Goal: Task Accomplishment & Management: Manage account settings

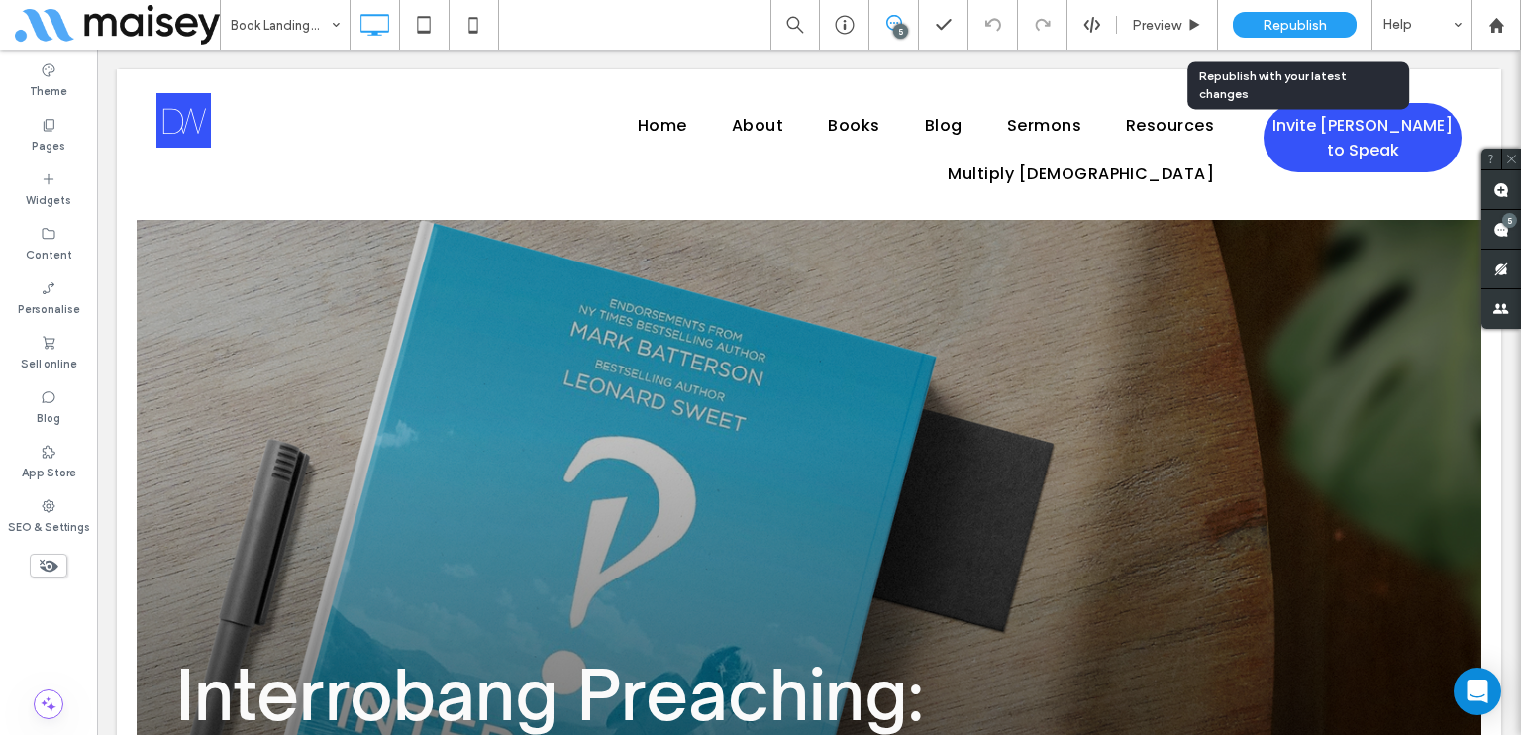
click at [1260, 15] on div "Republish" at bounding box center [1295, 25] width 124 height 26
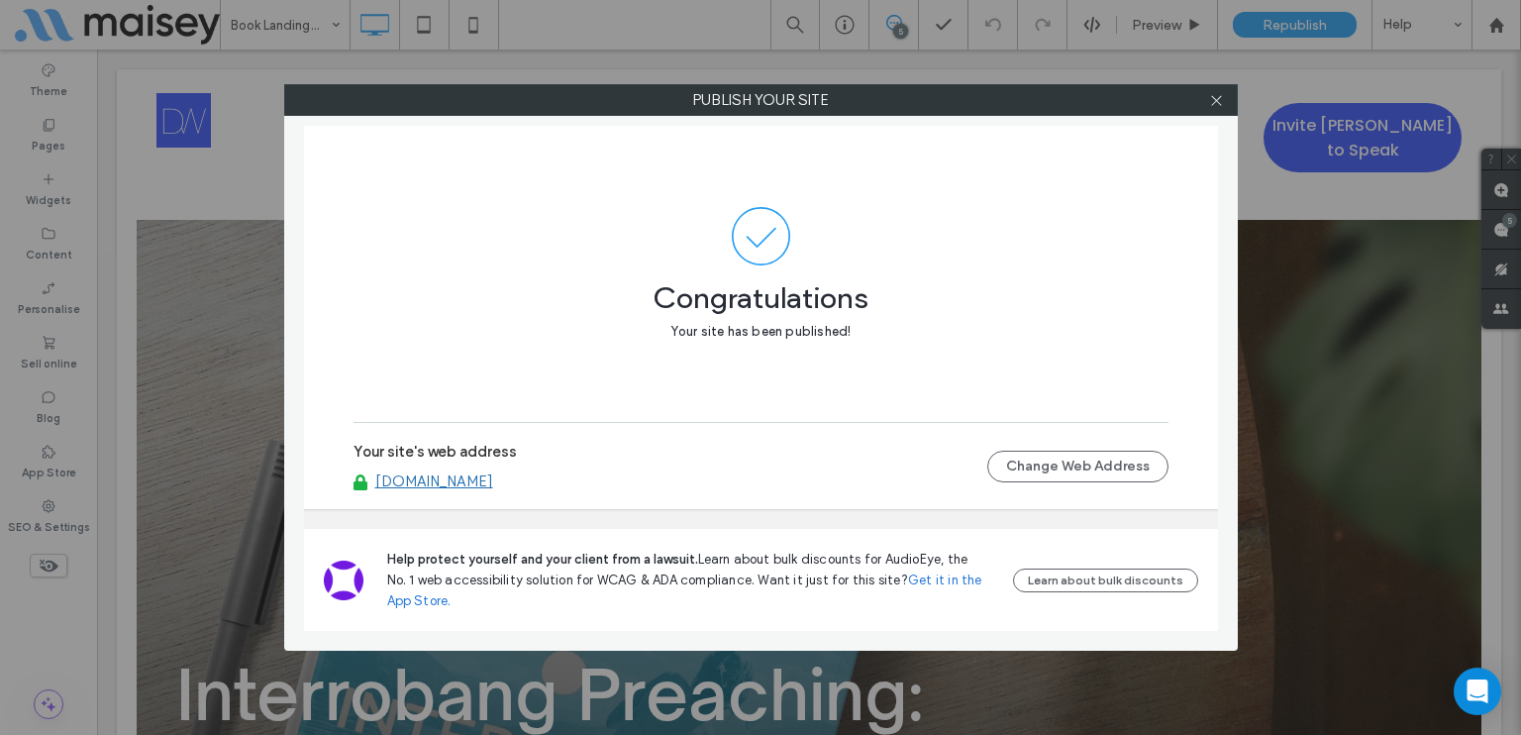
drag, startPoint x: 551, startPoint y: 470, endPoint x: 400, endPoint y: 482, distance: 151.0
click at [400, 482] on div "[DOMAIN_NAME]" at bounding box center [671, 481] width 634 height 18
click at [493, 478] on link "[DOMAIN_NAME]" at bounding box center [434, 481] width 118 height 18
click at [1220, 107] on span at bounding box center [1216, 100] width 15 height 30
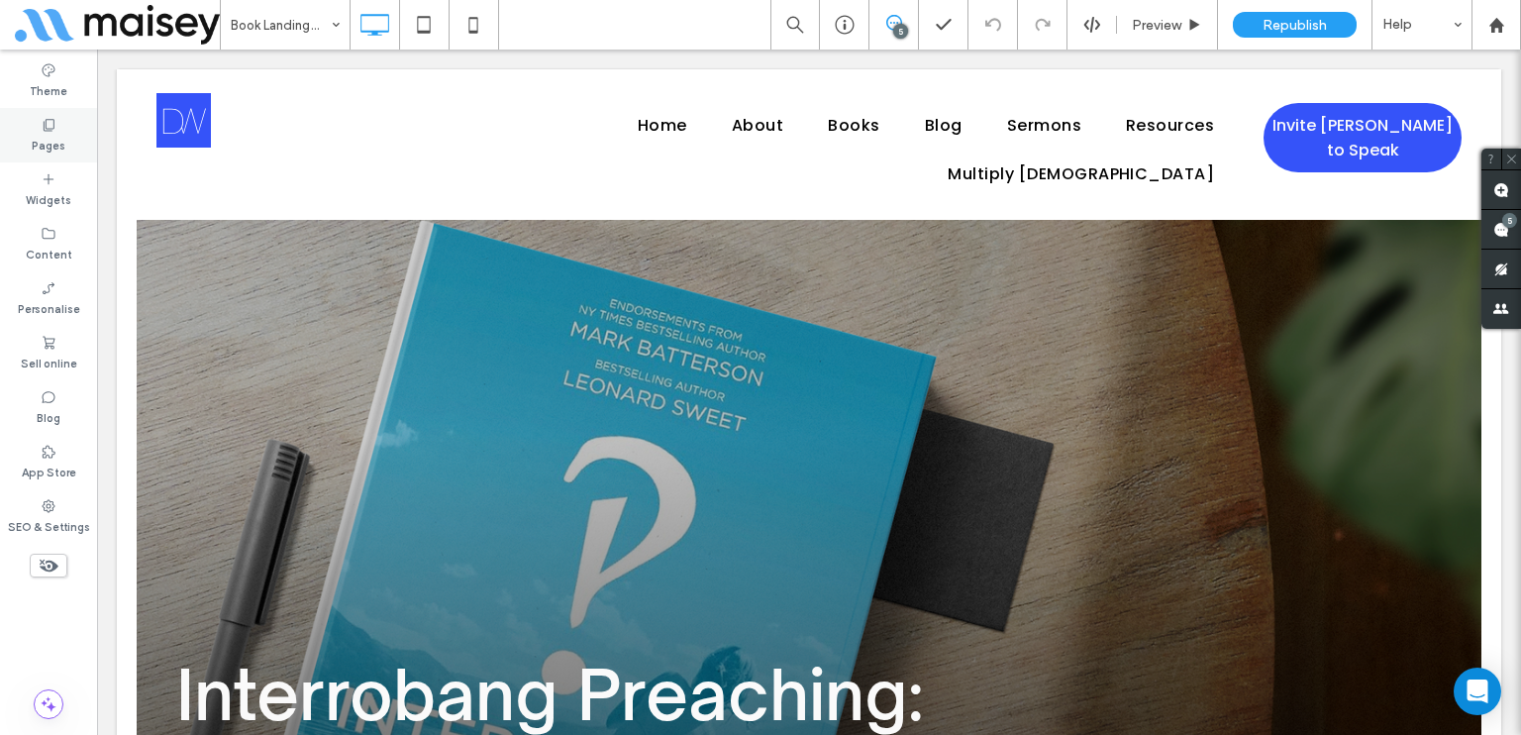
click at [53, 112] on div "Pages" at bounding box center [48, 135] width 97 height 54
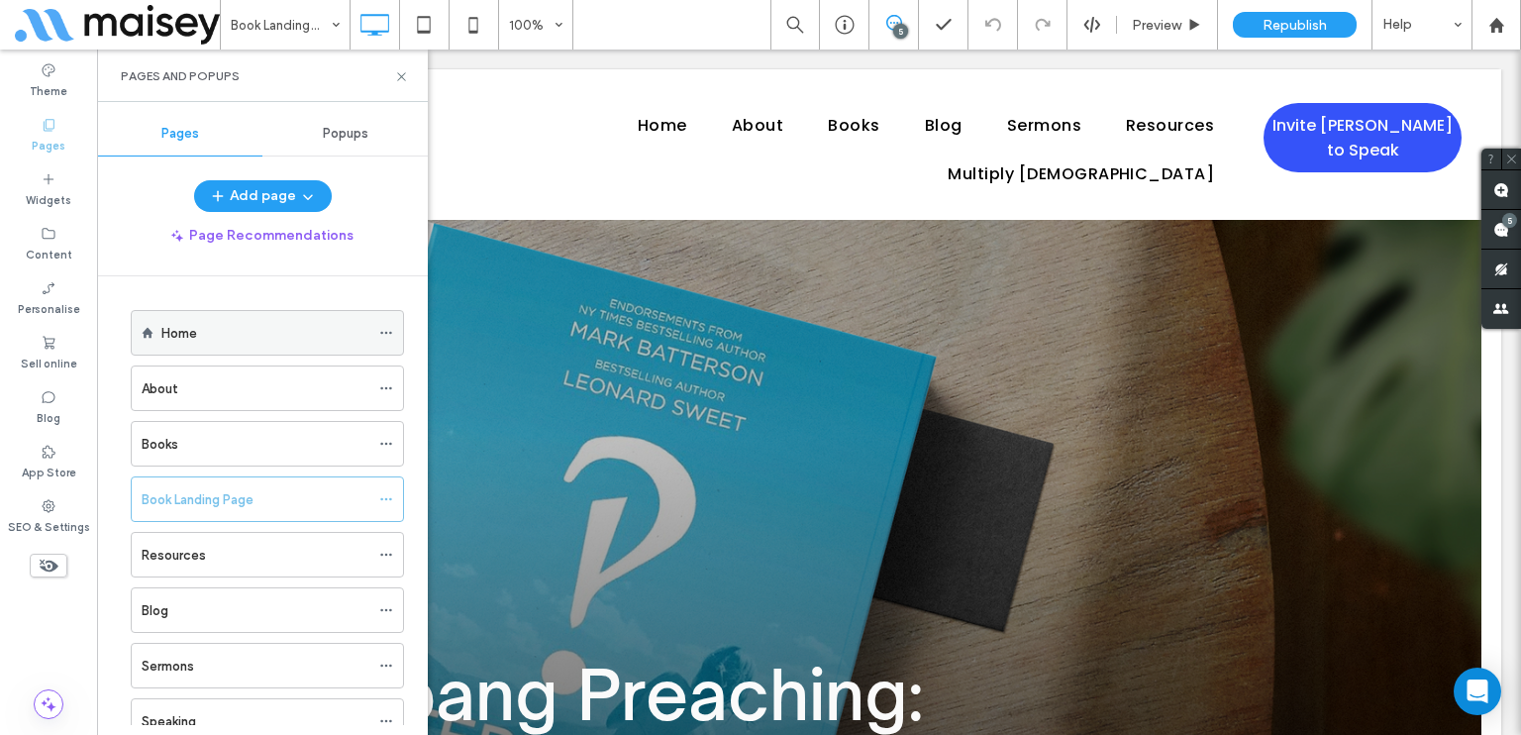
click at [384, 326] on icon at bounding box center [386, 333] width 14 height 14
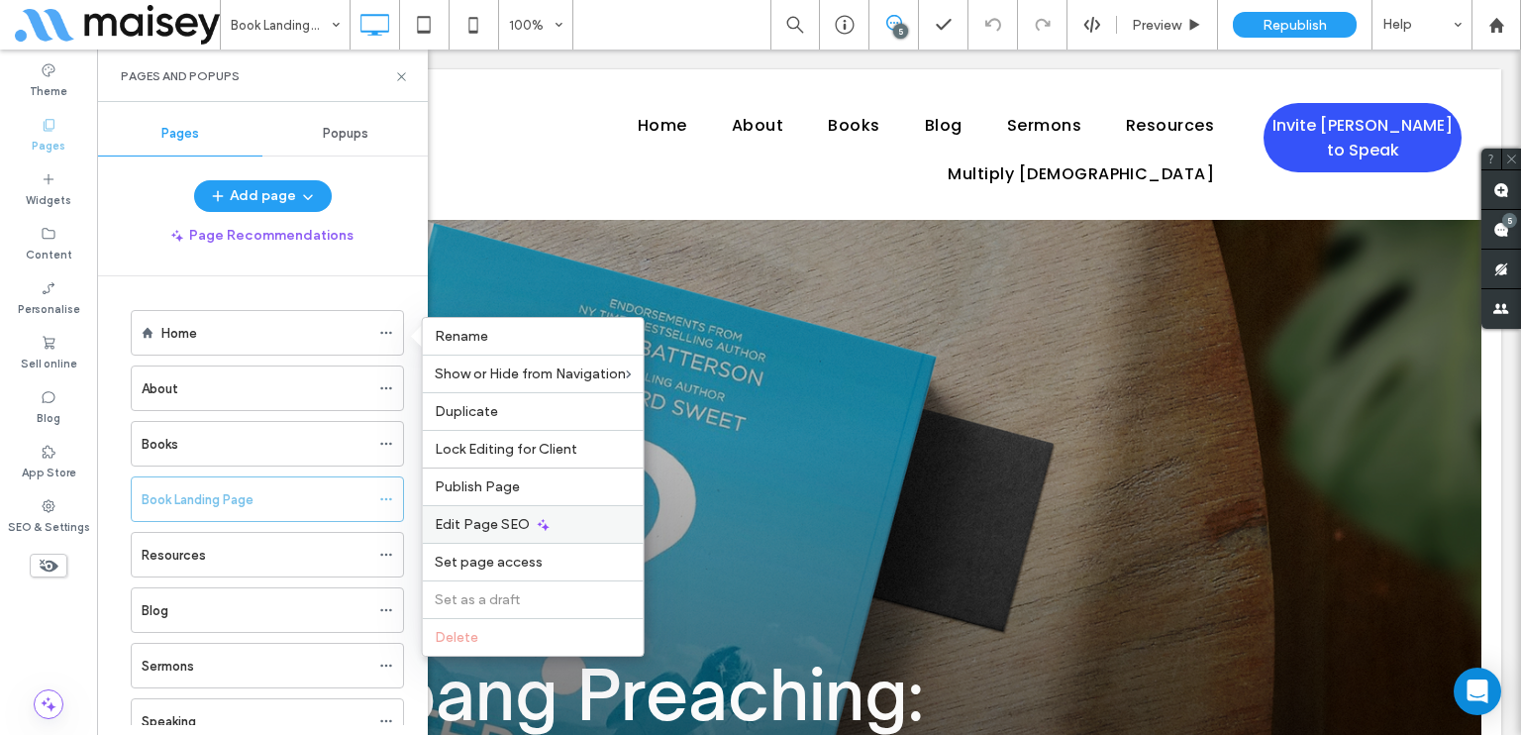
click at [515, 512] on div "Edit Page SEO" at bounding box center [533, 524] width 221 height 38
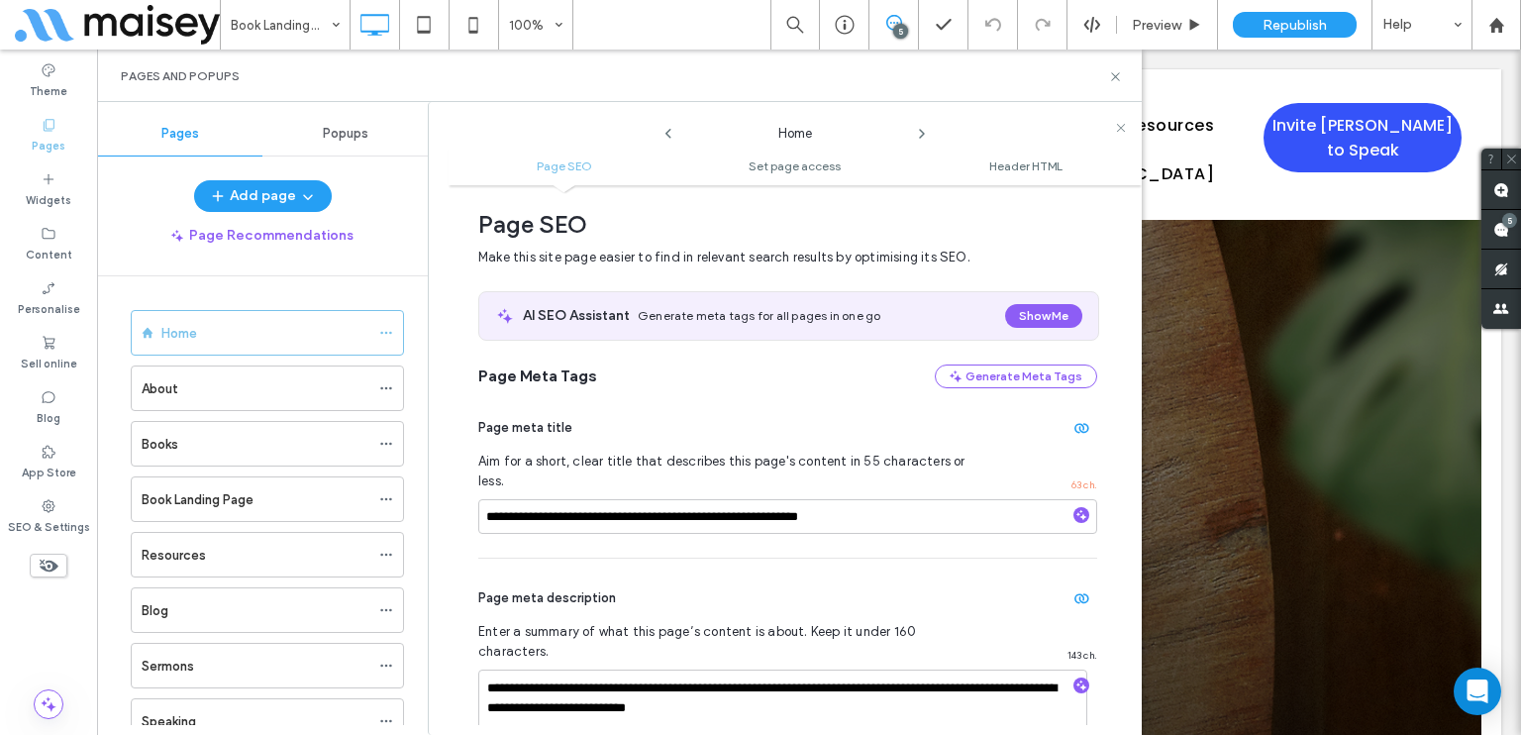
scroll to position [604, 0]
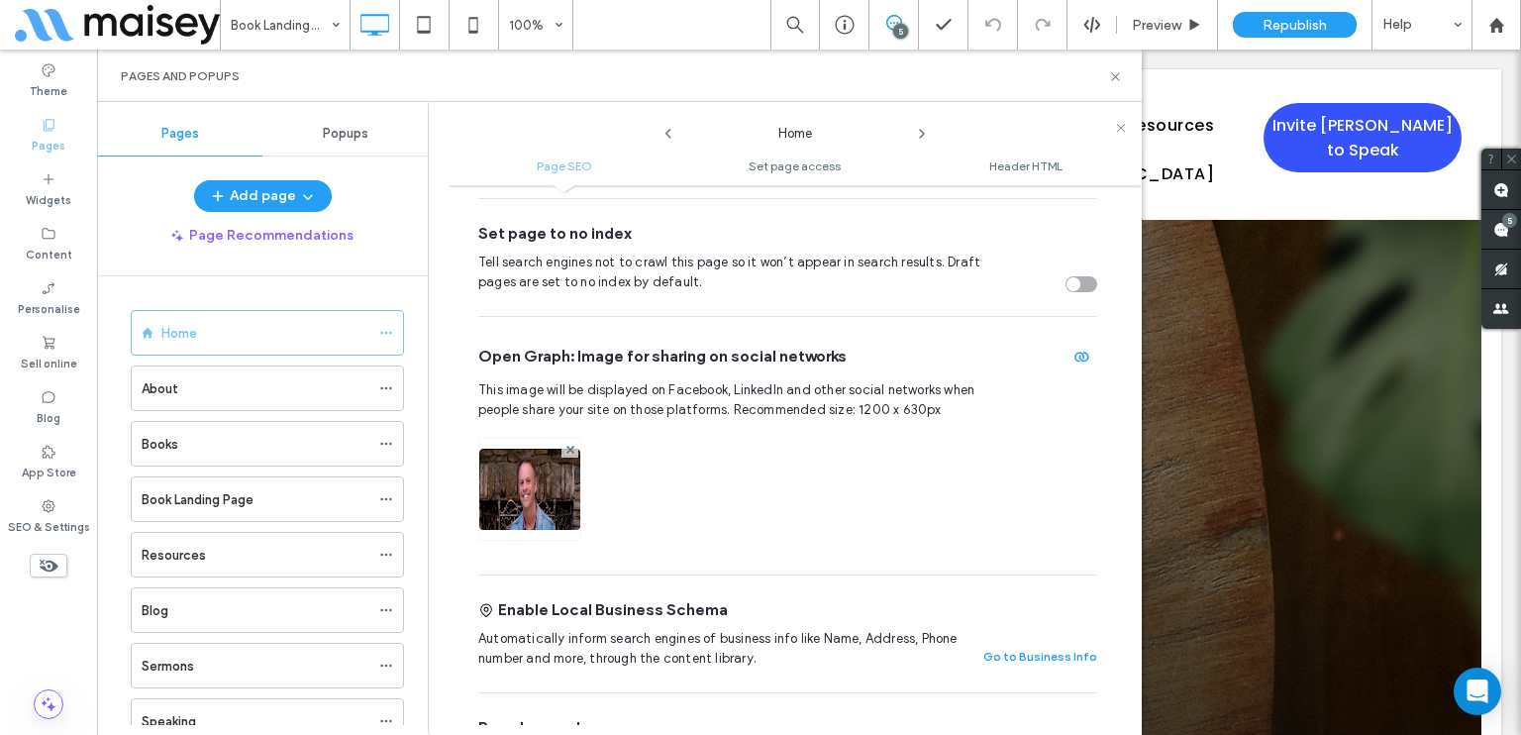
click at [663, 346] on span "Open Graph: Image for sharing on social networks" at bounding box center [662, 357] width 368 height 22
copy div "Open Graph: Image for sharing on social networks"
click at [737, 429] on div at bounding box center [787, 489] width 619 height 123
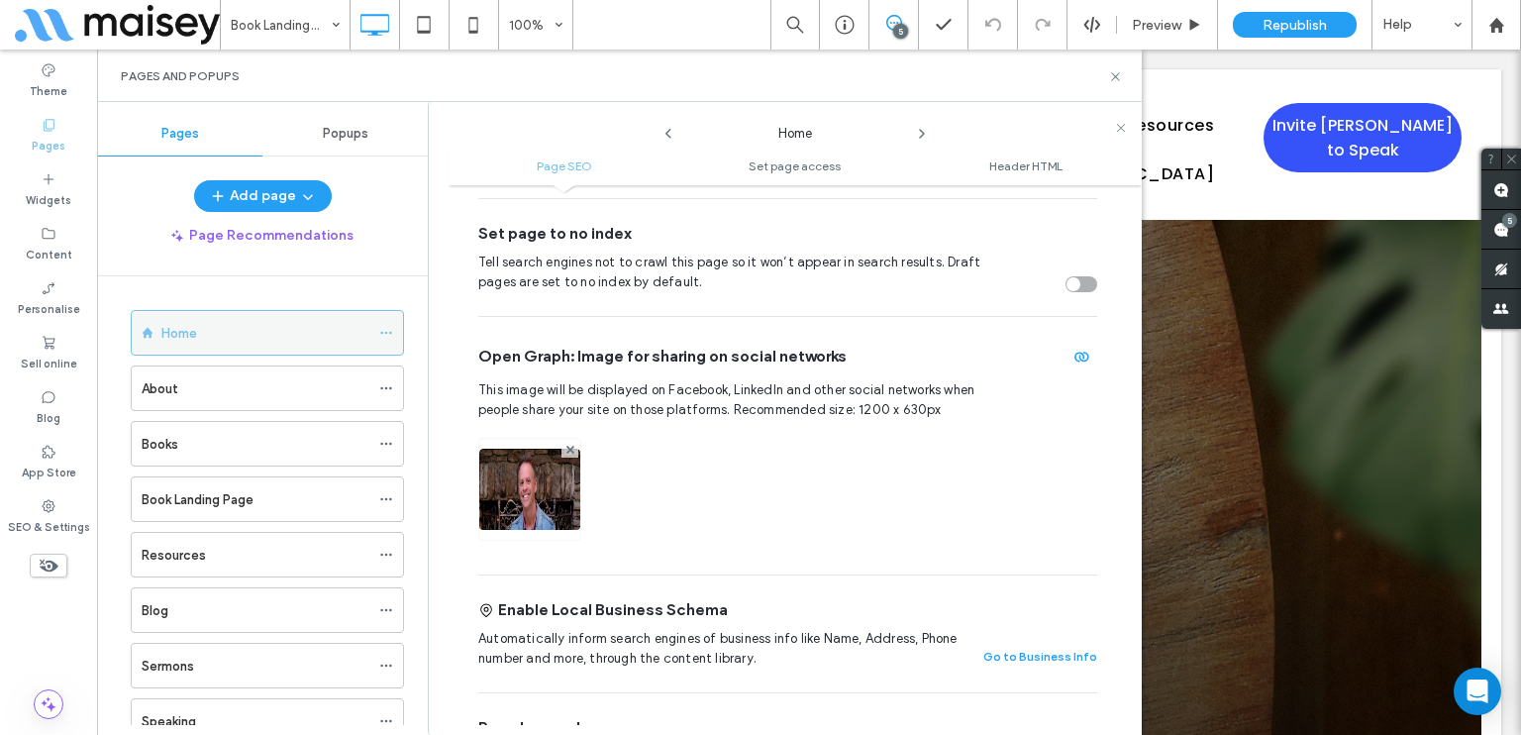
click at [381, 336] on icon at bounding box center [386, 333] width 14 height 14
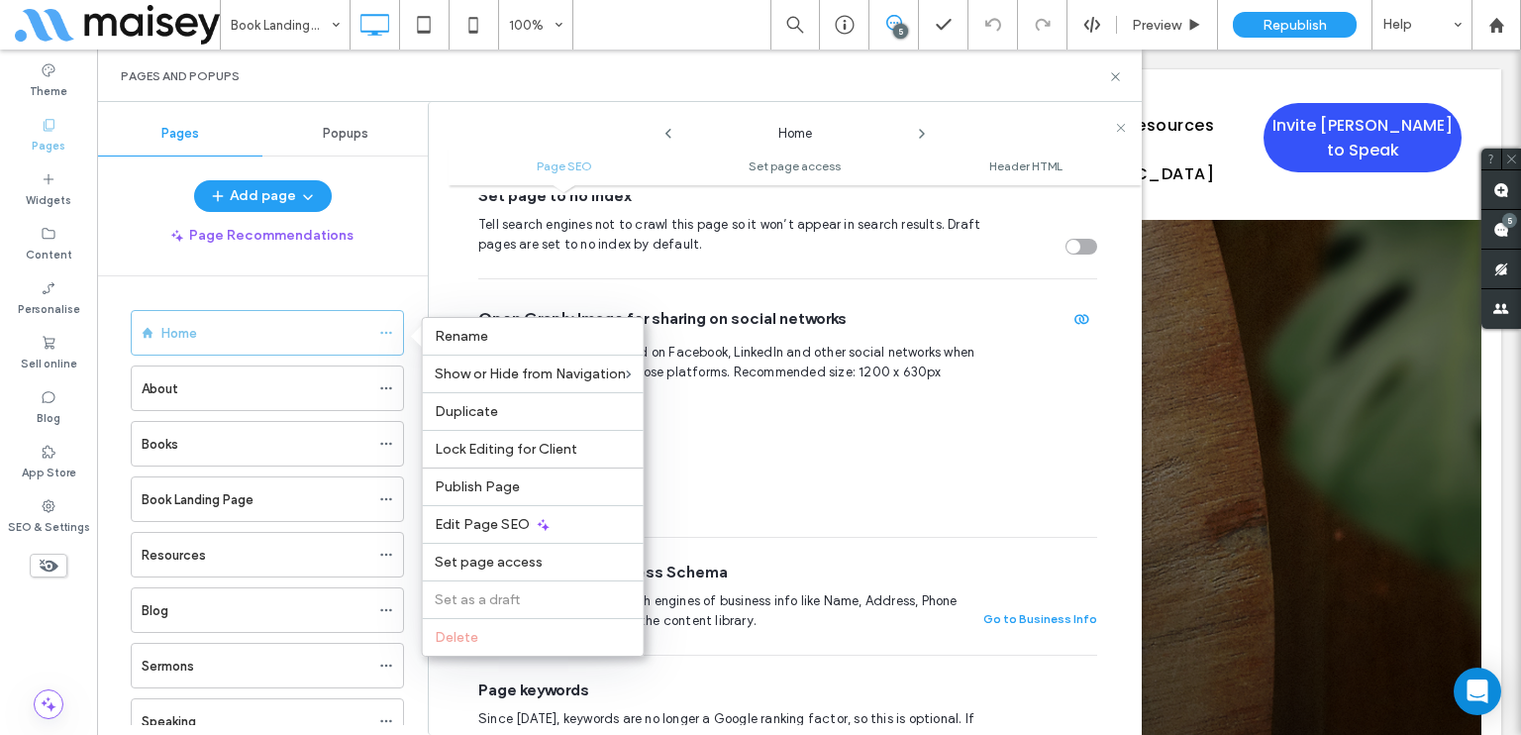
scroll to position [703, 0]
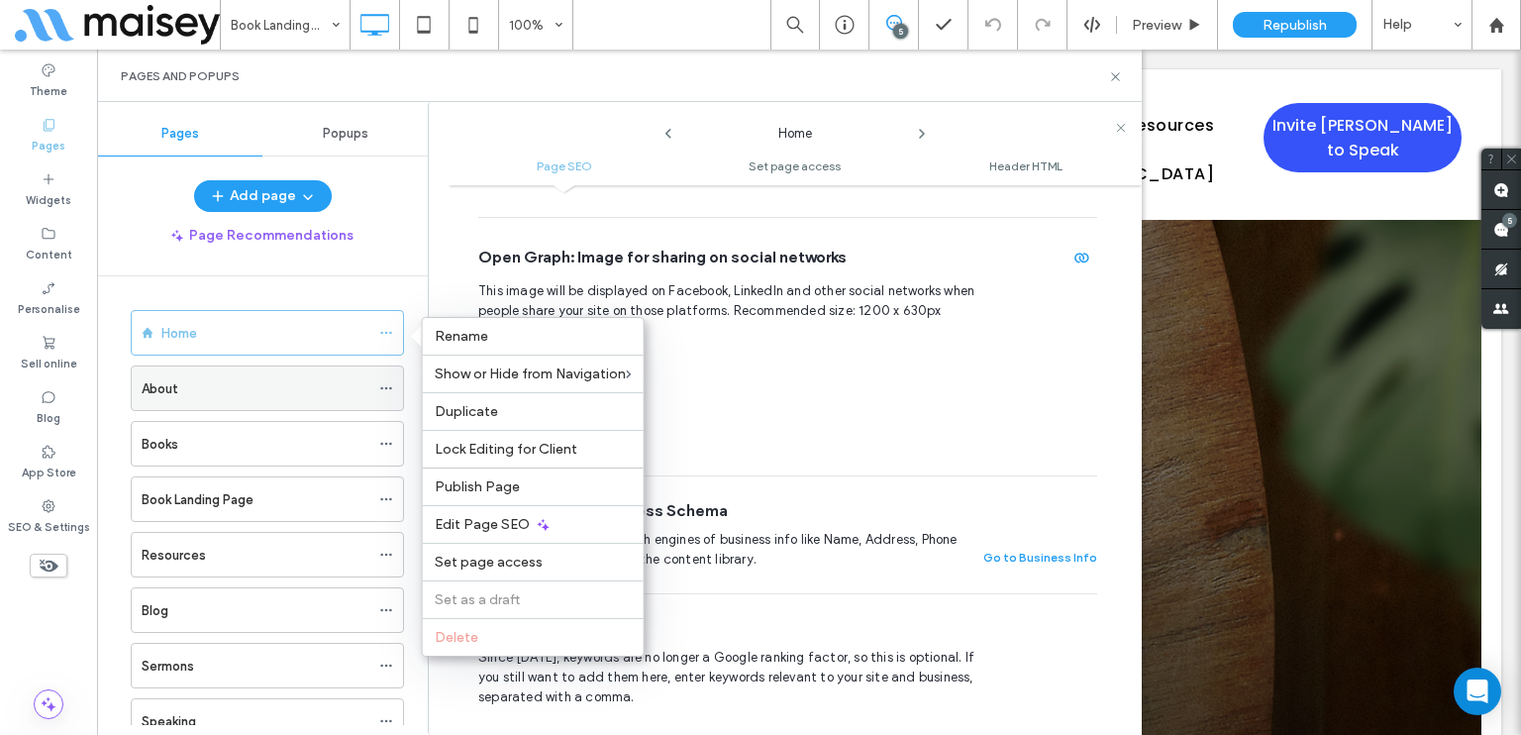
click at [388, 381] on icon at bounding box center [386, 388] width 14 height 14
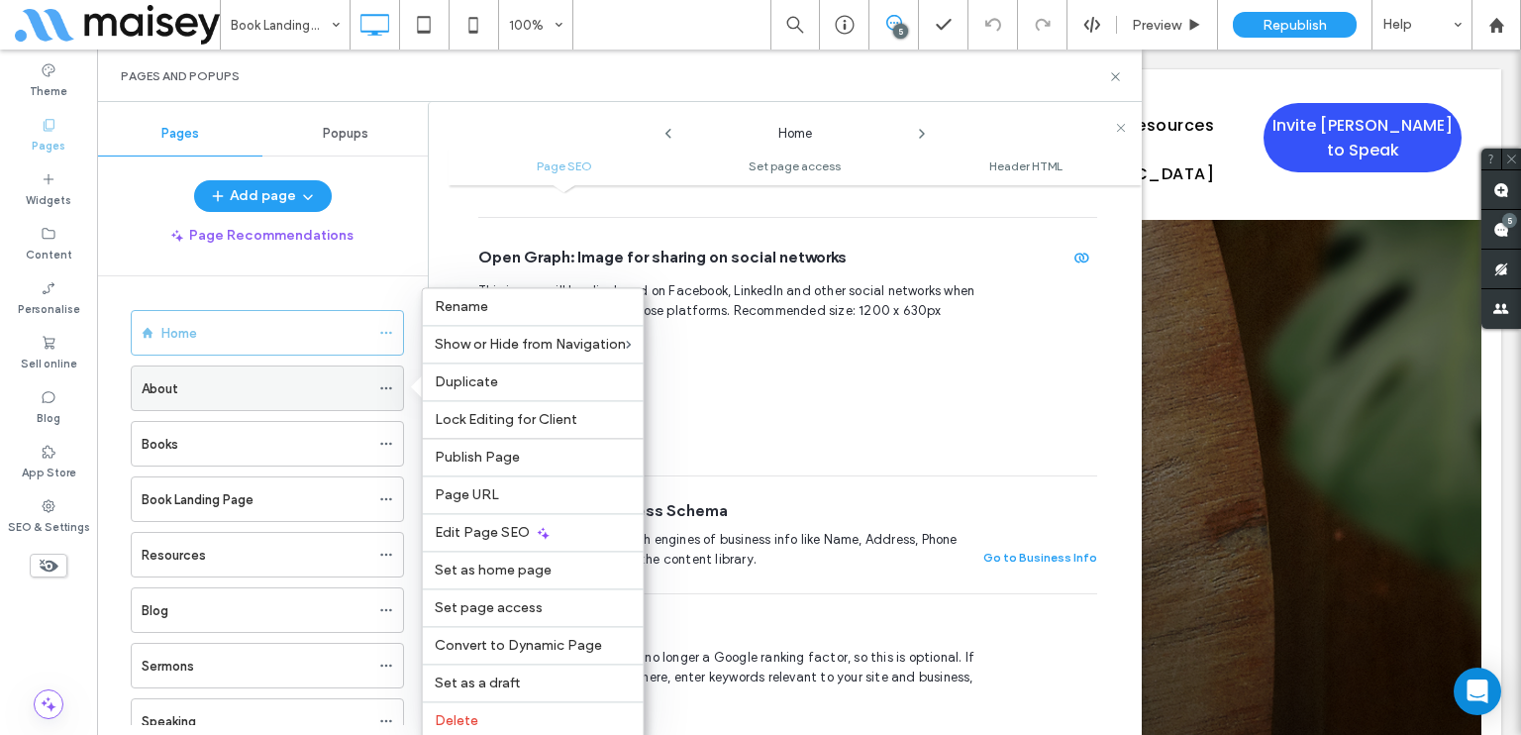
click at [388, 381] on icon at bounding box center [386, 388] width 14 height 14
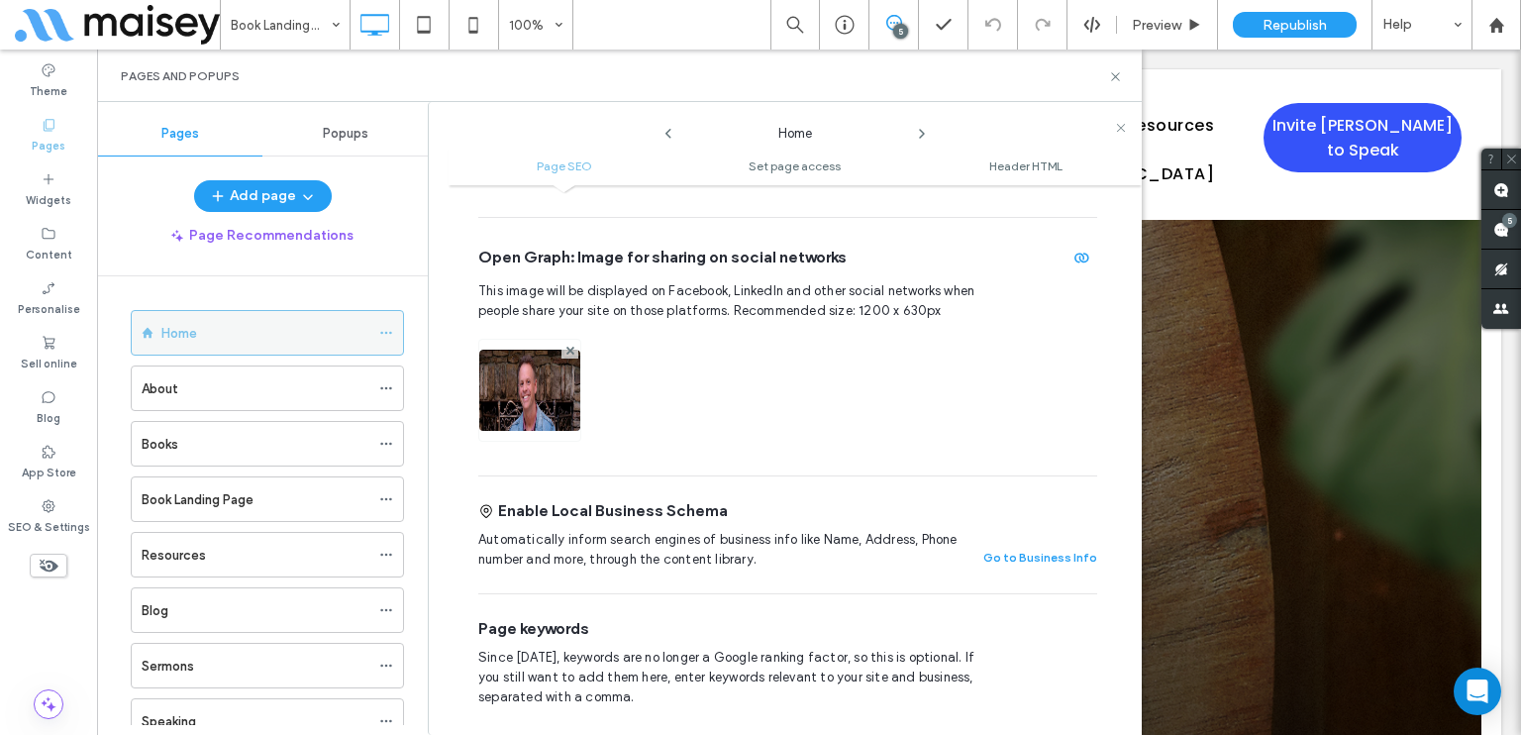
click at [390, 328] on icon at bounding box center [386, 333] width 14 height 14
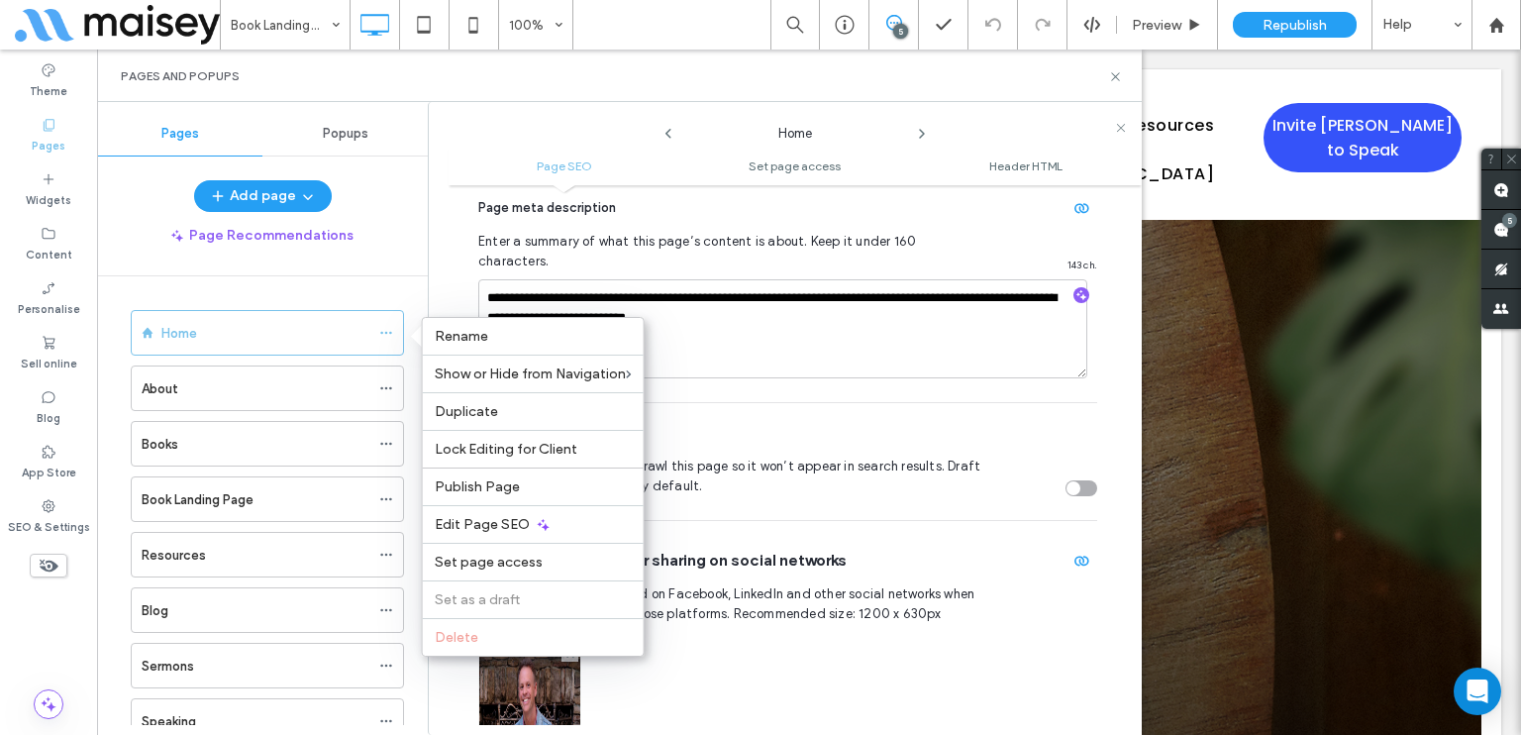
scroll to position [406, 0]
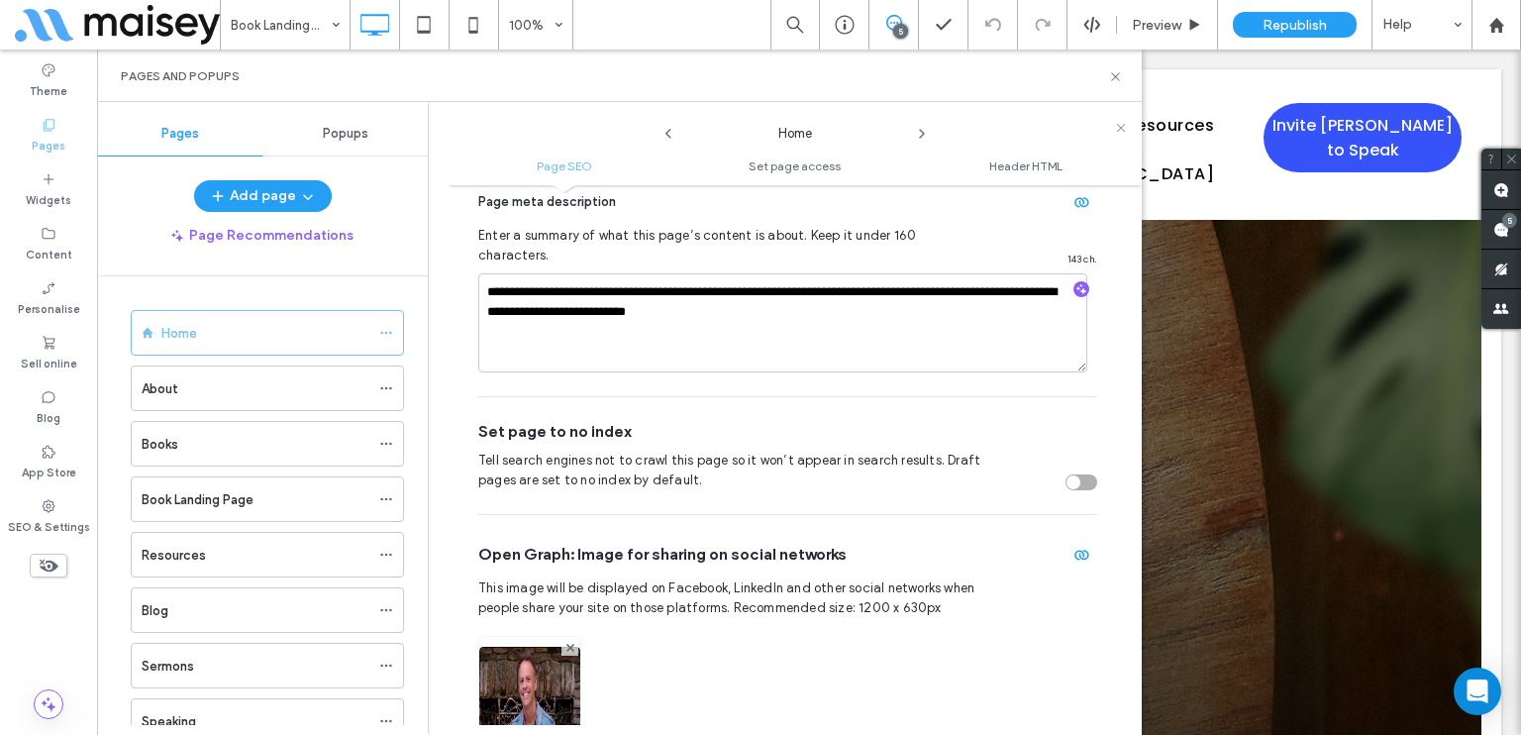
click at [775, 397] on div "Set page to no index Tell search engines not to crawl this page so it won’t app…" at bounding box center [787, 455] width 619 height 117
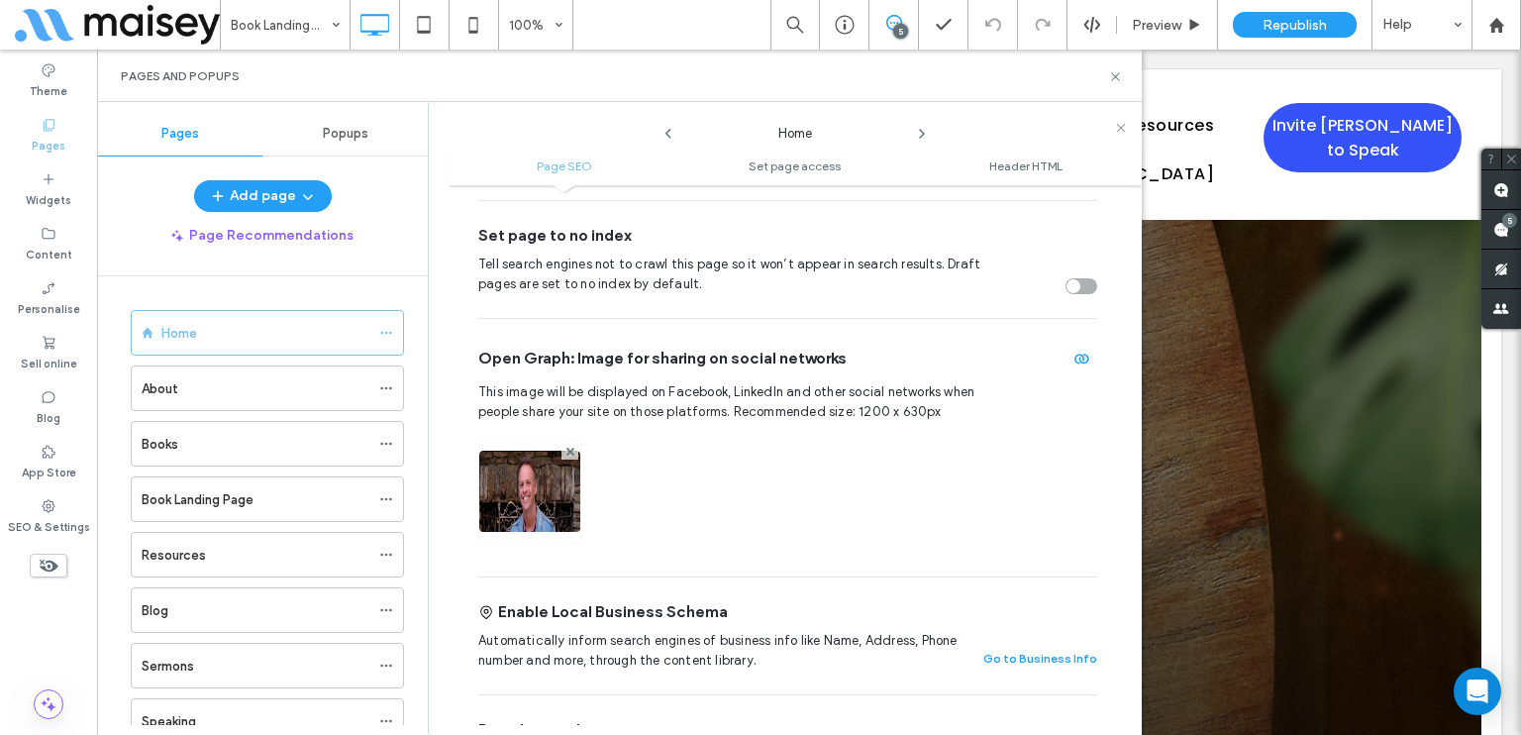
scroll to position [604, 0]
click at [1118, 79] on use at bounding box center [1115, 76] width 8 height 8
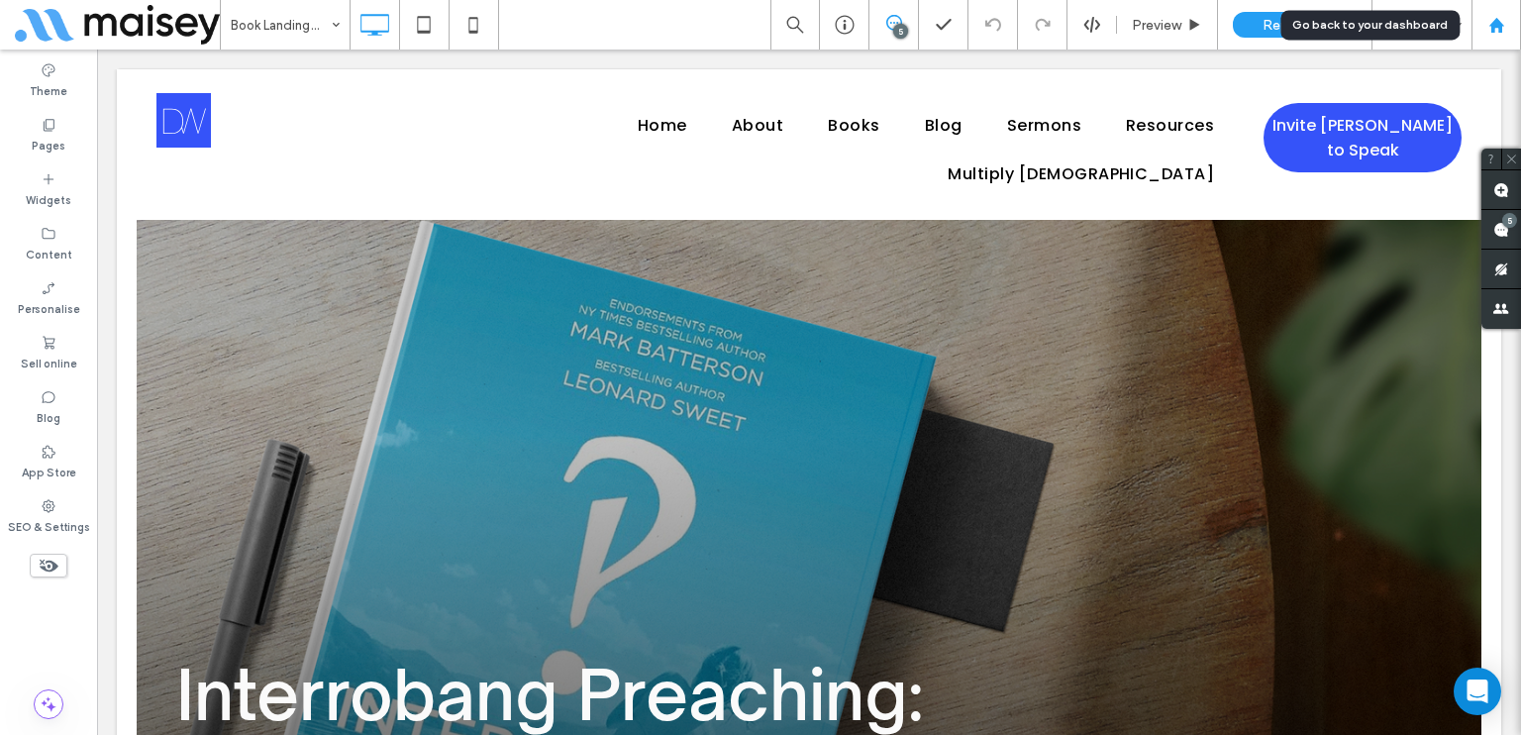
click at [1482, 33] on div at bounding box center [1497, 25] width 48 height 17
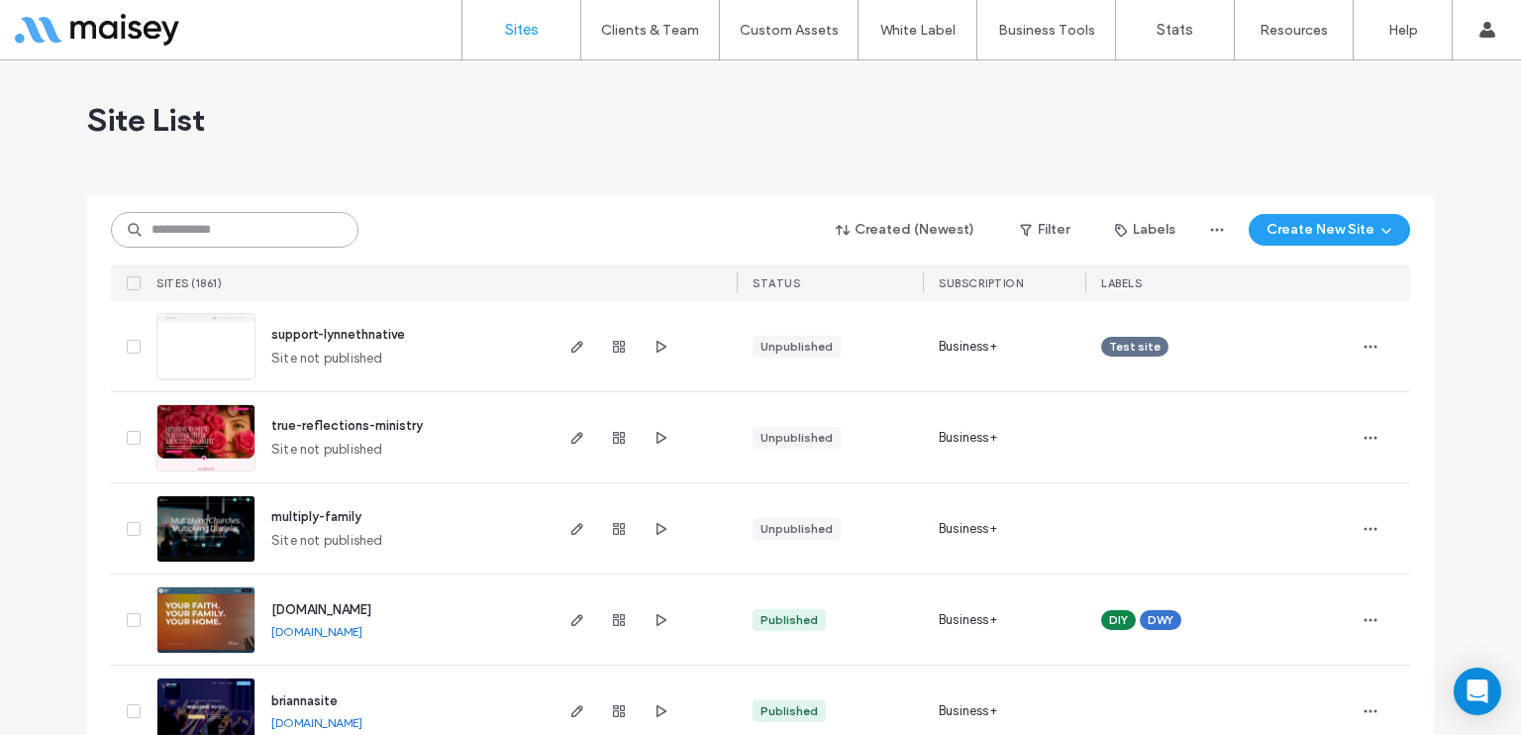
click at [254, 217] on input at bounding box center [235, 230] width 248 height 36
type input "*"
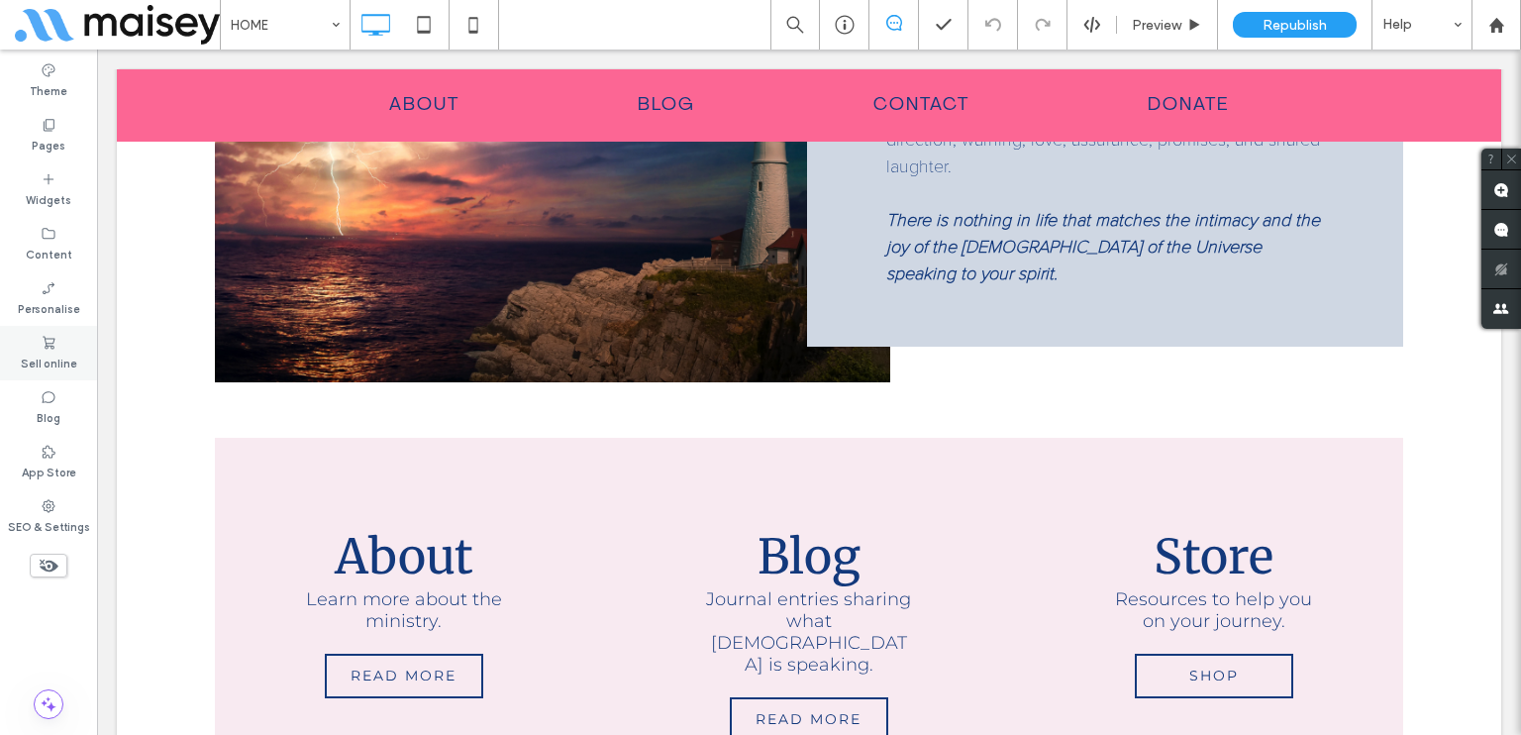
click at [59, 345] on div "Sell online" at bounding box center [48, 353] width 97 height 54
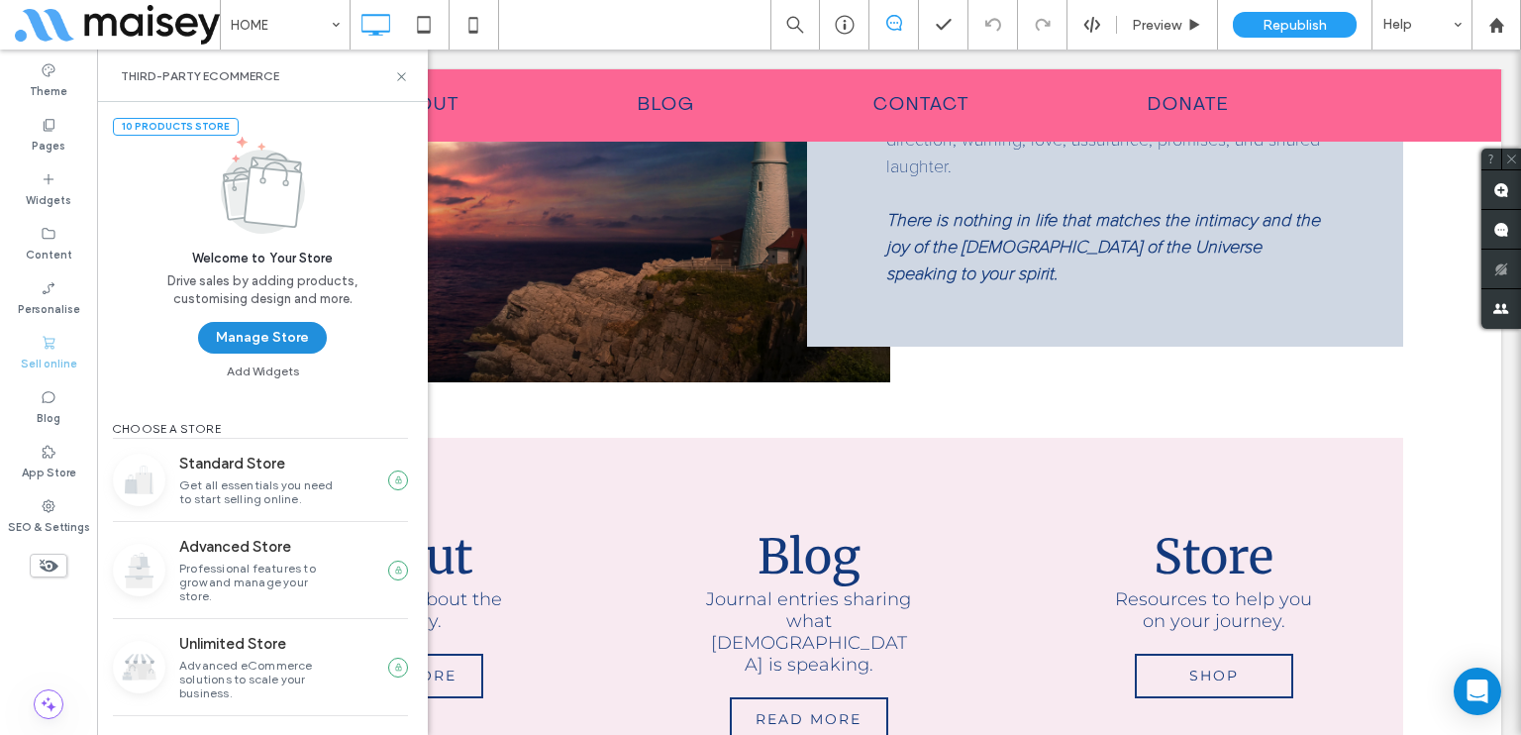
click at [216, 341] on button "Manage Store" at bounding box center [262, 338] width 129 height 32
